Goal: Navigation & Orientation: Understand site structure

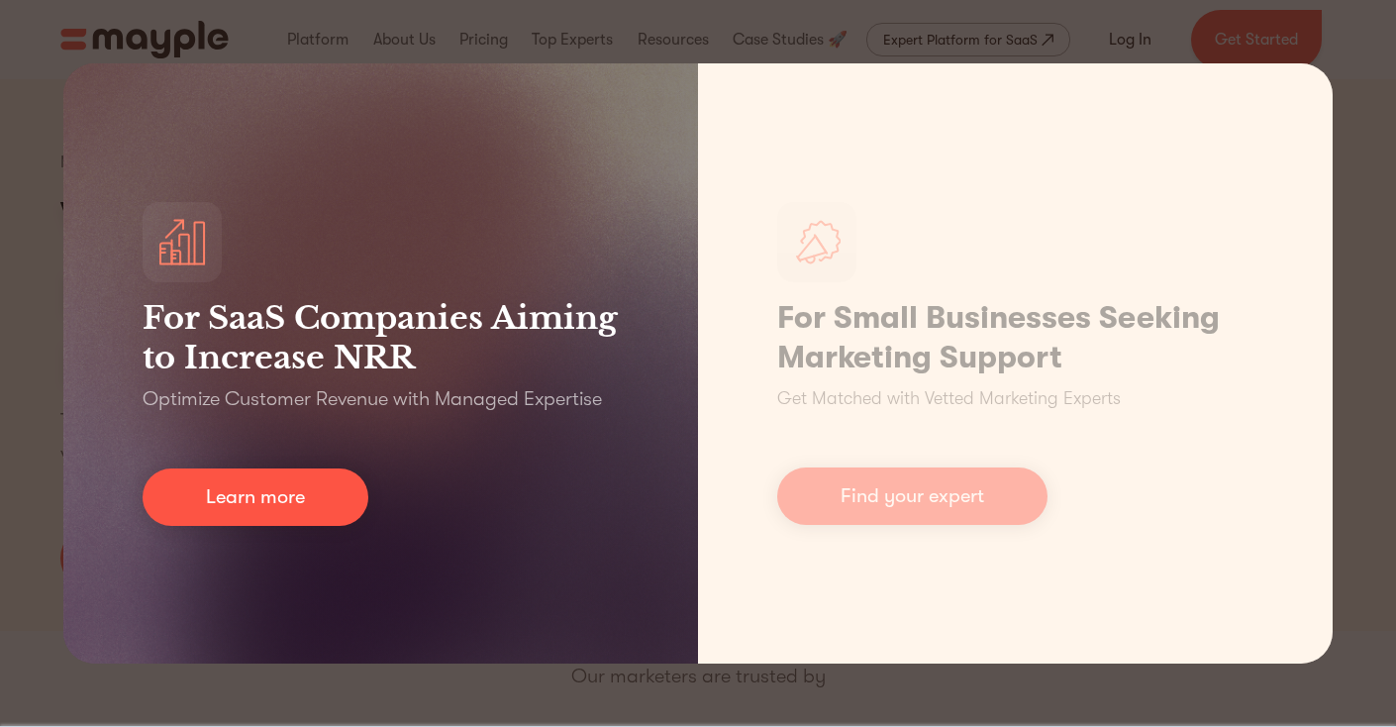
click at [280, 463] on div "For SaaS Companies Aiming to Increase NRR Optimize Customer Revenue with Manage…" at bounding box center [380, 363] width 635 height 600
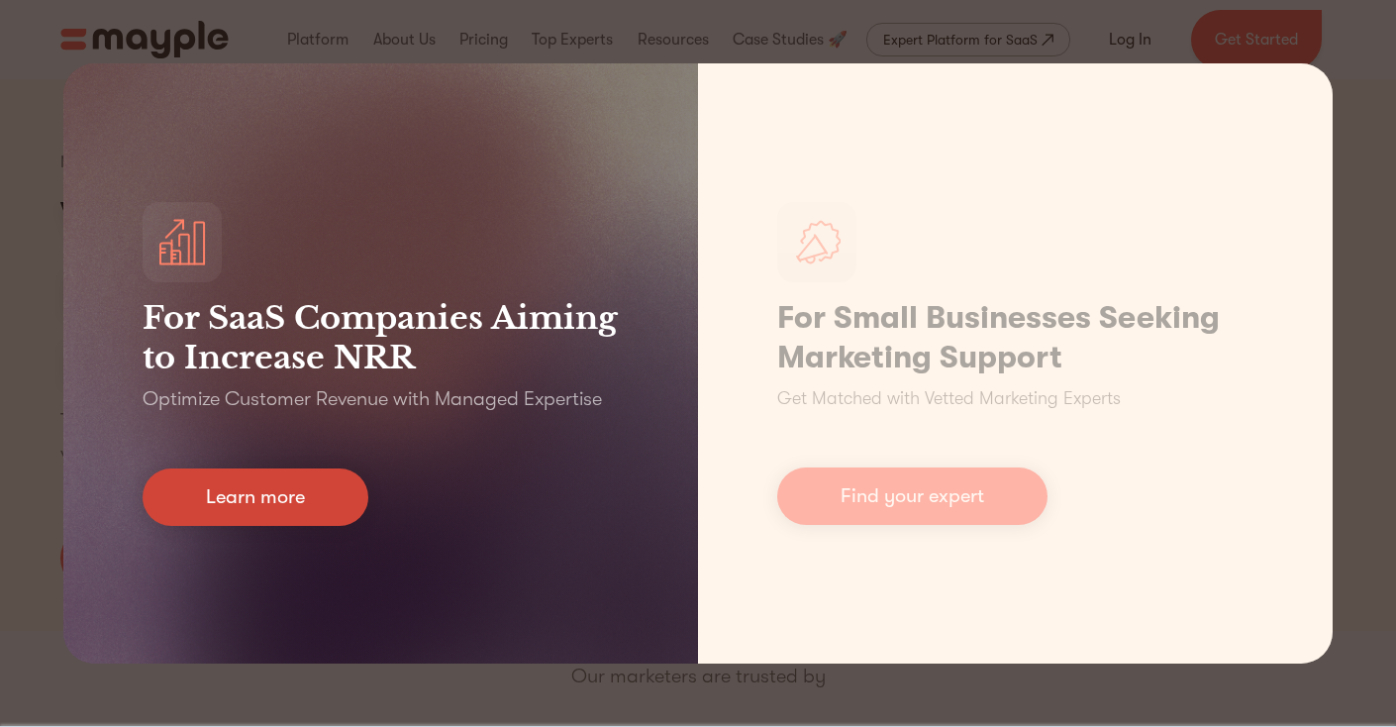
click at [272, 487] on link "Learn more" at bounding box center [256, 496] width 226 height 57
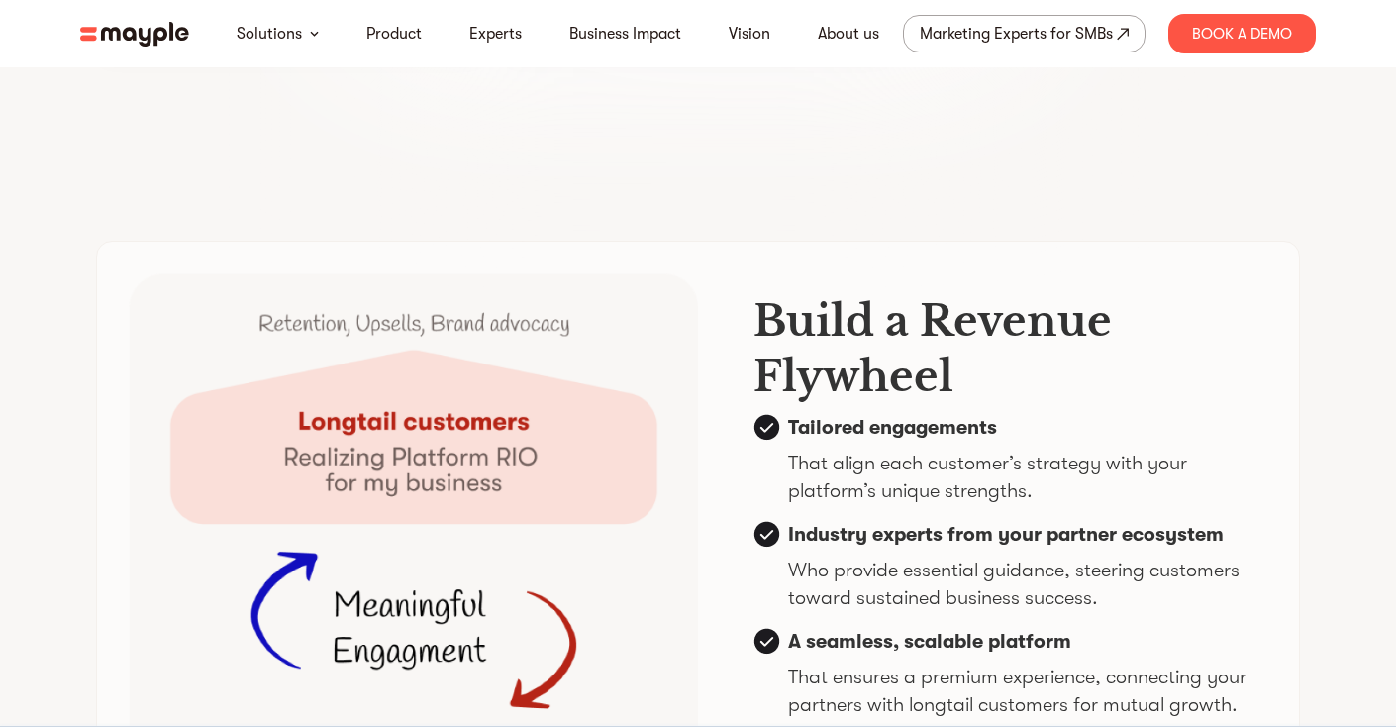
scroll to position [4653, 0]
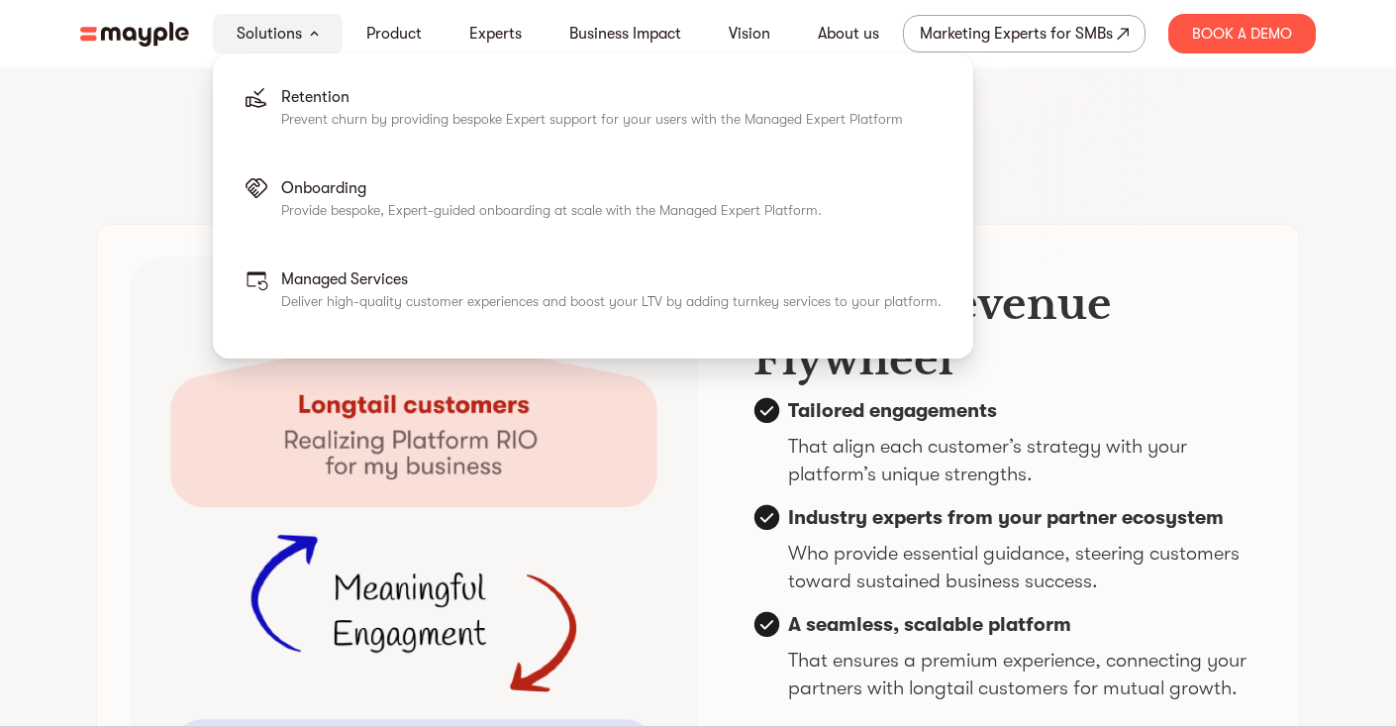
click at [324, 31] on div "Solutions" at bounding box center [278, 34] width 130 height 40
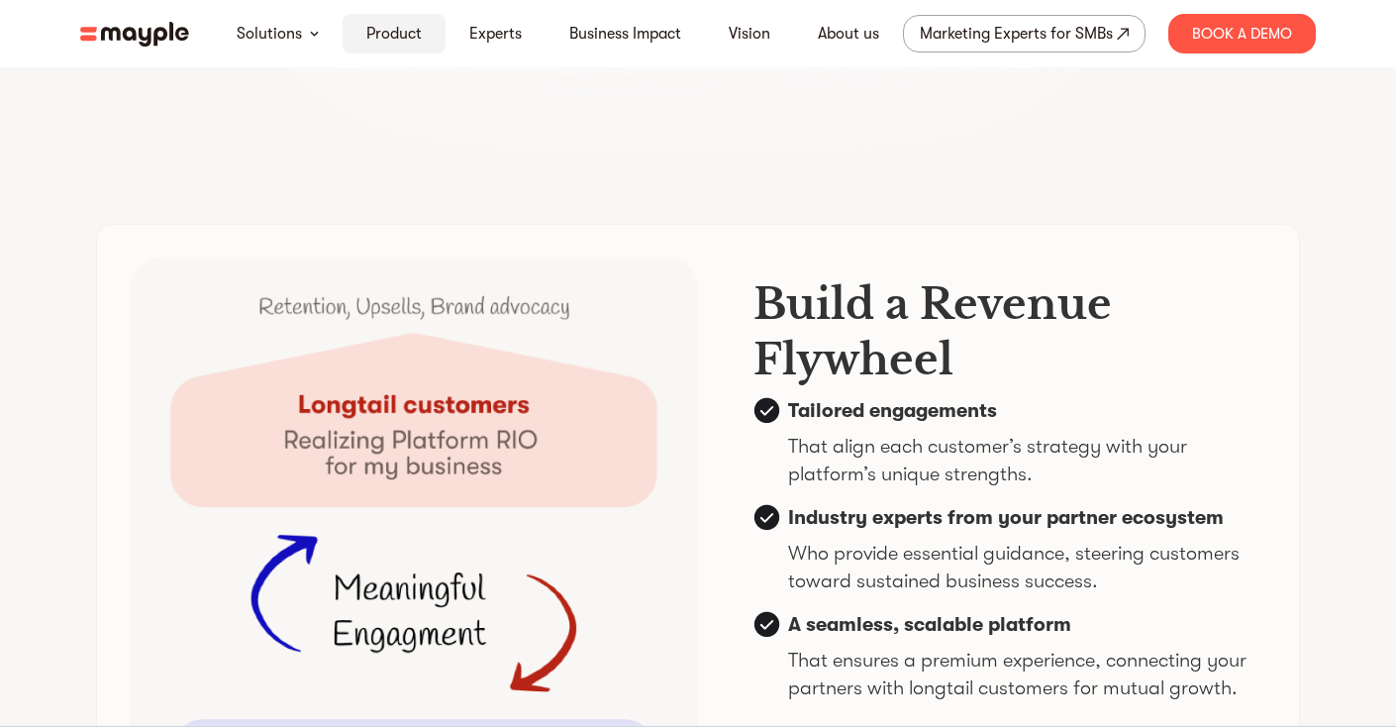
click at [389, 24] on link "Product" at bounding box center [393, 34] width 55 height 24
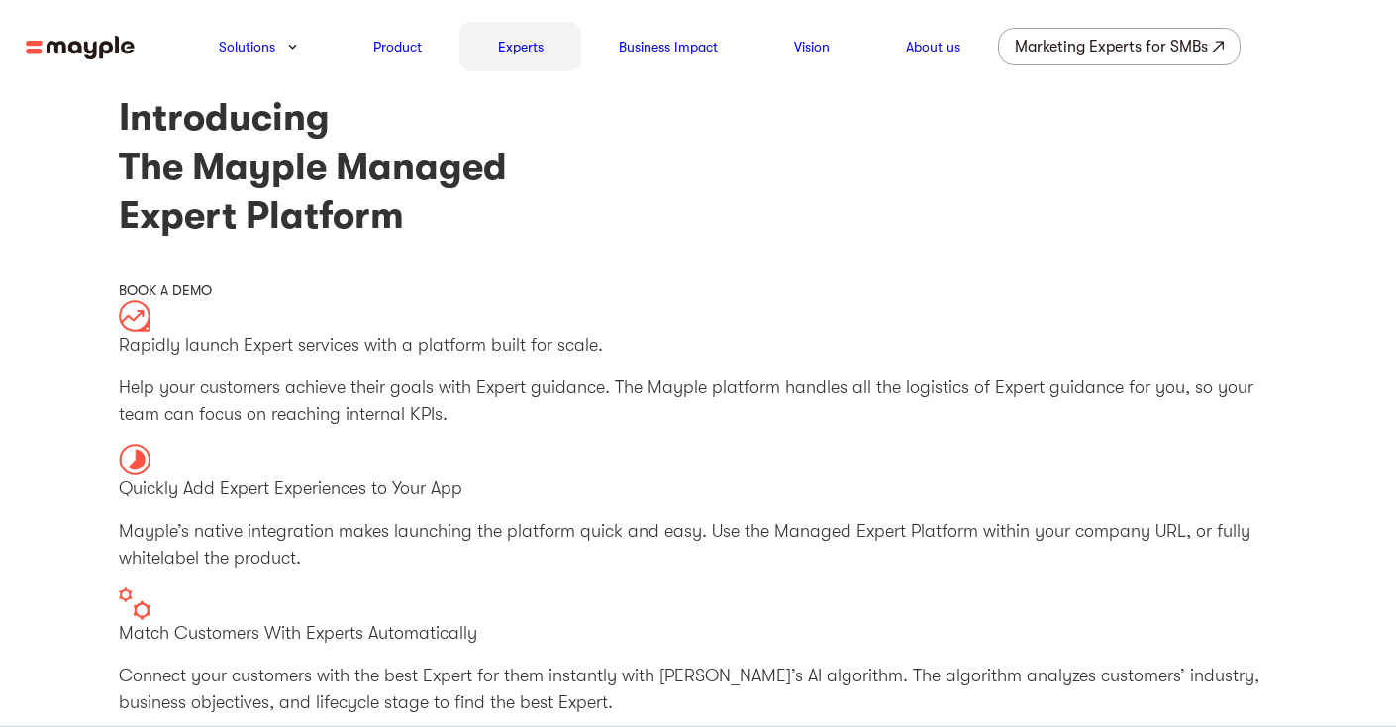
click at [521, 34] on div "Experts" at bounding box center [521, 47] width 122 height 50
click at [517, 48] on link "Experts" at bounding box center [521, 47] width 46 height 24
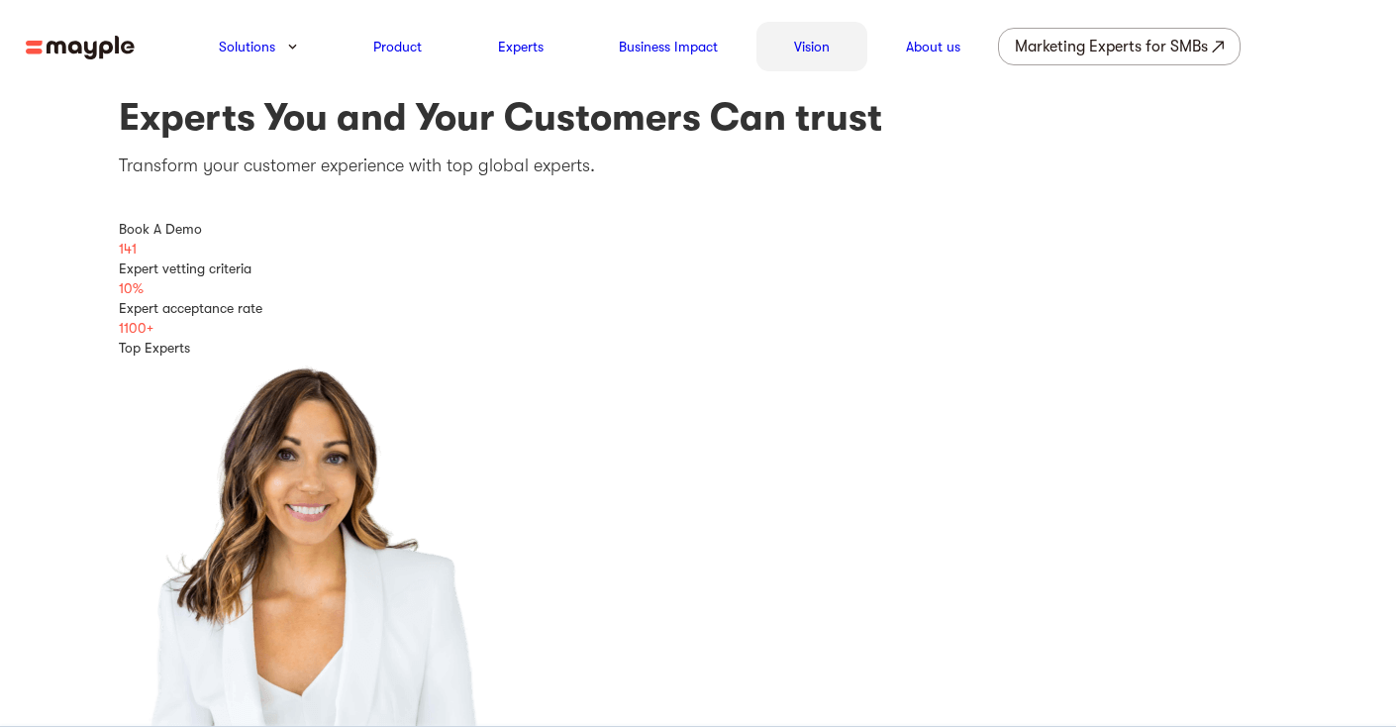
click at [808, 46] on link "Vision" at bounding box center [812, 47] width 36 height 24
